Goal: Find specific page/section: Find specific page/section

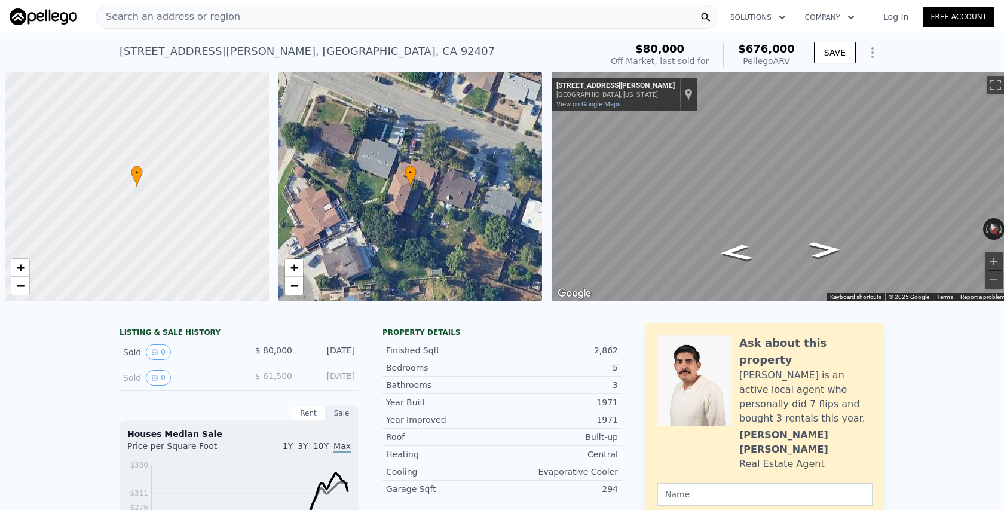
scroll to position [0, 5]
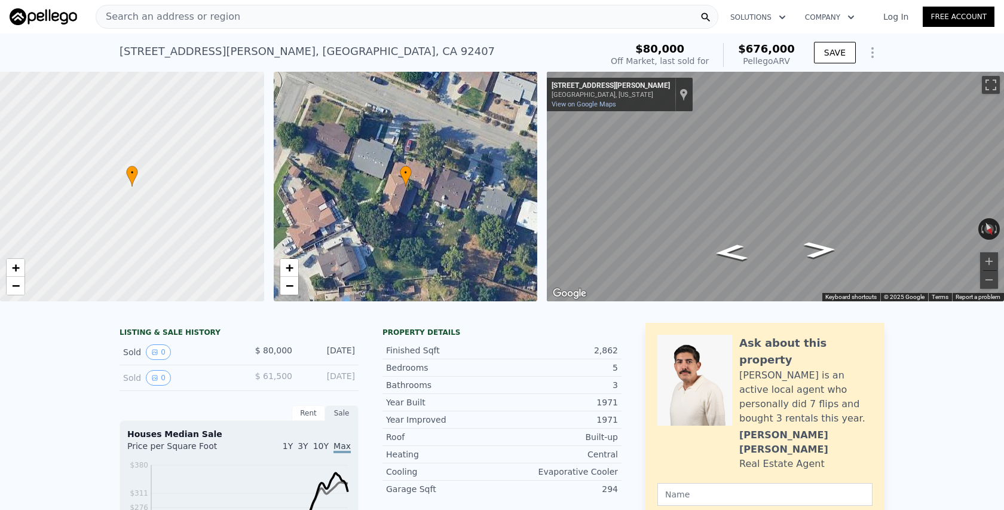
click at [273, 16] on div "Search an address or region" at bounding box center [407, 17] width 623 height 24
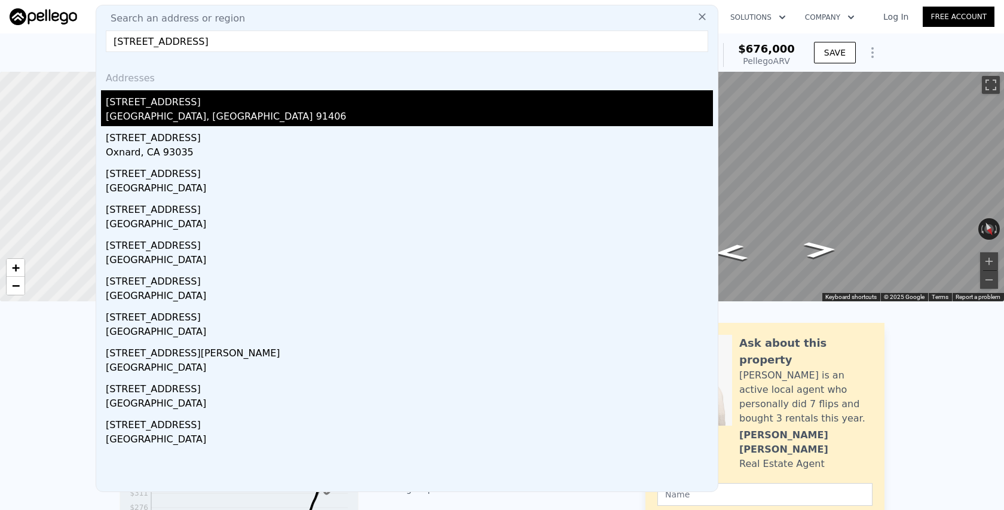
type input "[STREET_ADDRESS]"
click at [205, 115] on div "[GEOGRAPHIC_DATA], [GEOGRAPHIC_DATA] 91406" at bounding box center [409, 117] width 607 height 17
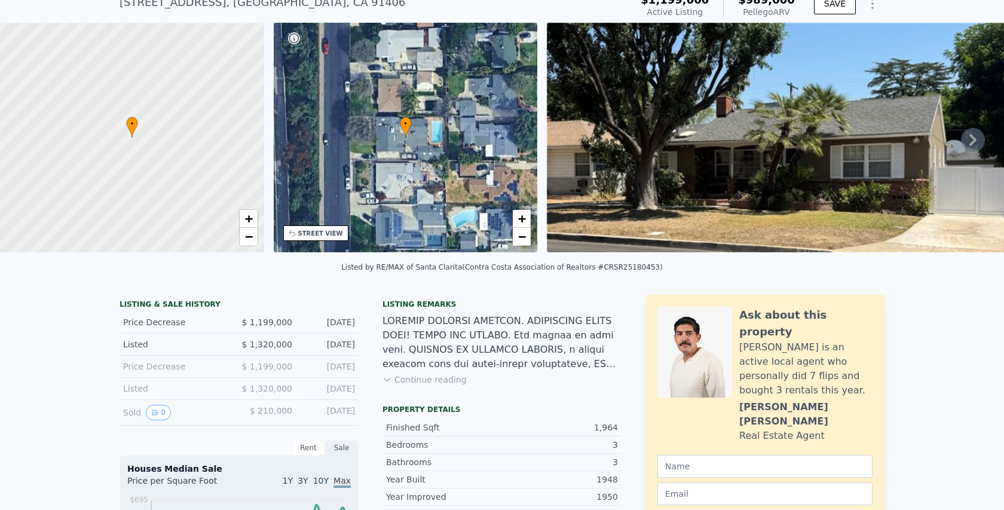
scroll to position [51, 0]
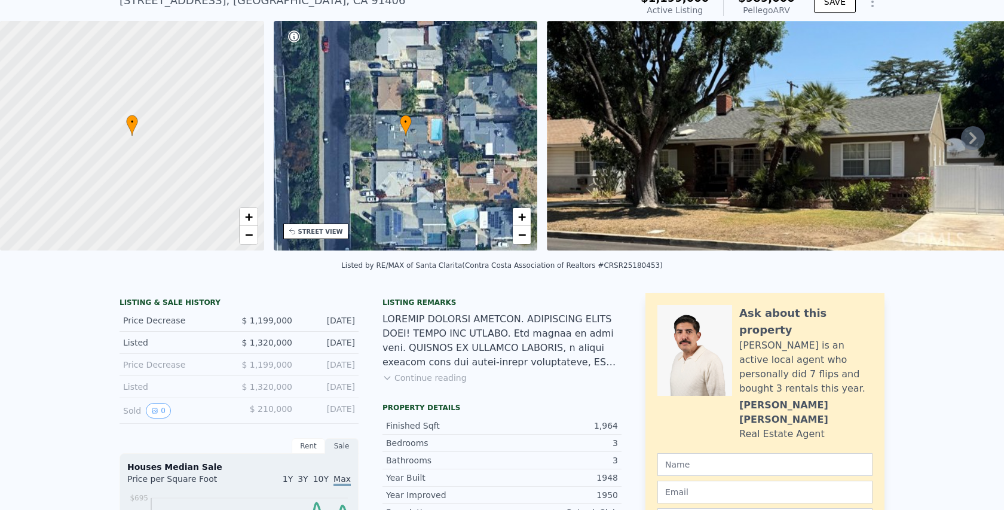
click at [427, 376] on button "Continue reading" at bounding box center [425, 378] width 84 height 12
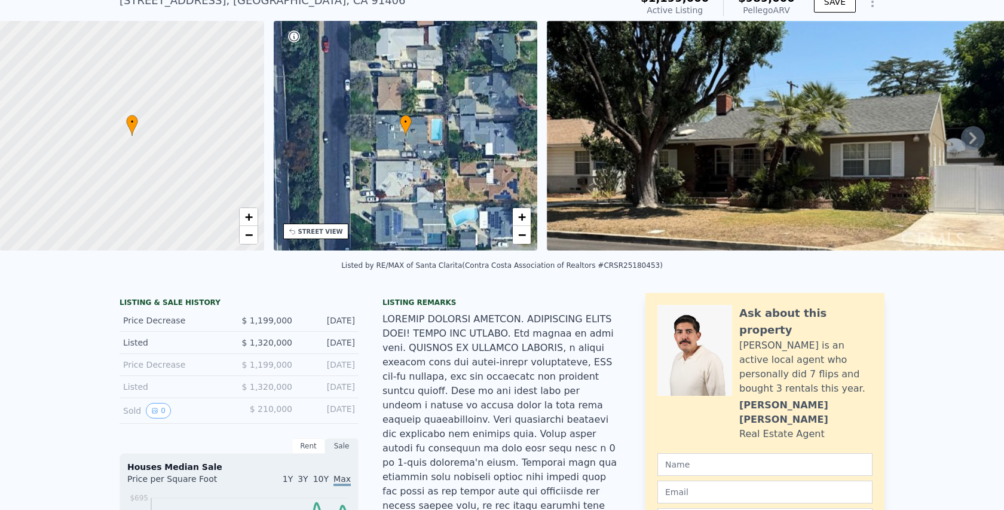
scroll to position [0, 0]
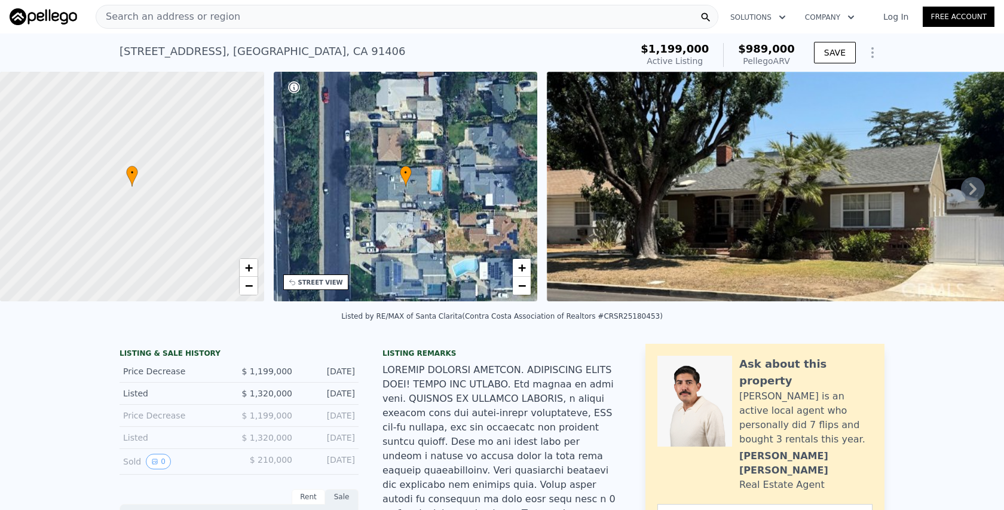
click at [311, 19] on div "Search an address or region" at bounding box center [407, 17] width 623 height 24
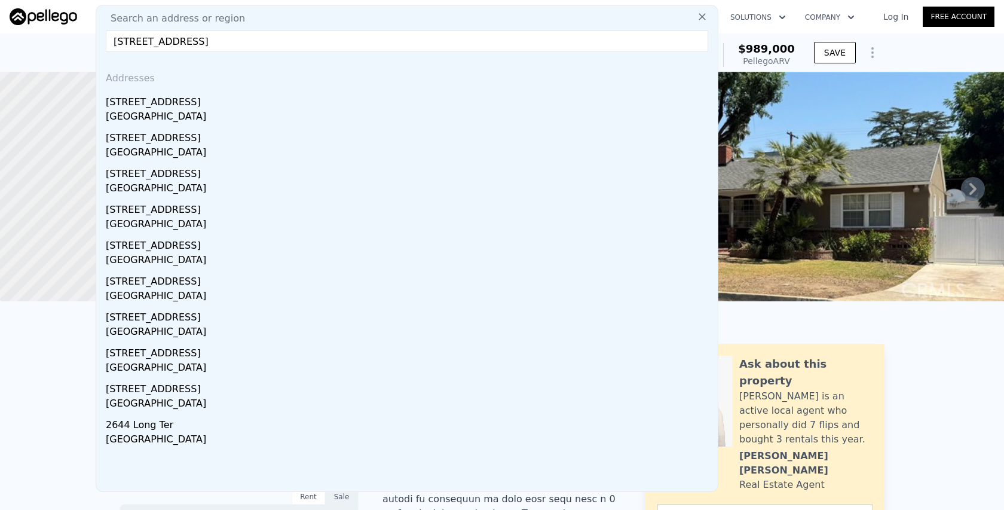
drag, startPoint x: 215, startPoint y: 41, endPoint x: 561, endPoint y: 33, distance: 346.8
click at [561, 33] on input "[STREET_ADDRESS]" at bounding box center [407, 41] width 602 height 22
drag, startPoint x: 214, startPoint y: 39, endPoint x: 279, endPoint y: 44, distance: 65.3
click at [280, 44] on input "[STREET_ADDRESS]" at bounding box center [407, 41] width 602 height 22
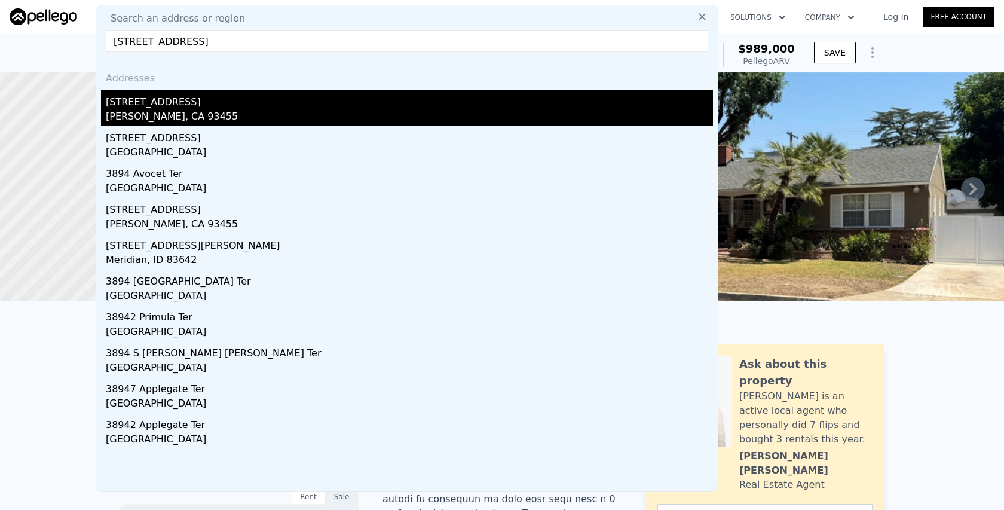
type input "[STREET_ADDRESS]"
click at [233, 108] on div "[STREET_ADDRESS]" at bounding box center [409, 99] width 607 height 19
